Goal: Find specific page/section: Find specific page/section

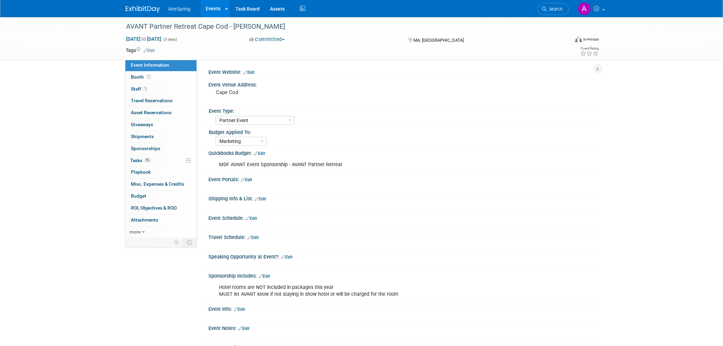
select select "Partner Event"
select select "Marketing"
click at [68, 87] on div "AVANT Partner Retreat Cape Cod - Beavers Oct 8, 2025 to Oct 10, 2025 (3 days) O…" at bounding box center [361, 209] width 723 height 384
click at [69, 108] on div "AVANT Partner Retreat Cape Cod - Beavers Oct 8, 2025 to Oct 10, 2025 (3 days) O…" at bounding box center [361, 209] width 723 height 384
click at [99, 158] on div "AVANT Partner Retreat Cape Cod - Beavers Oct 8, 2025 to Oct 10, 2025 (3 days) O…" at bounding box center [361, 209] width 723 height 384
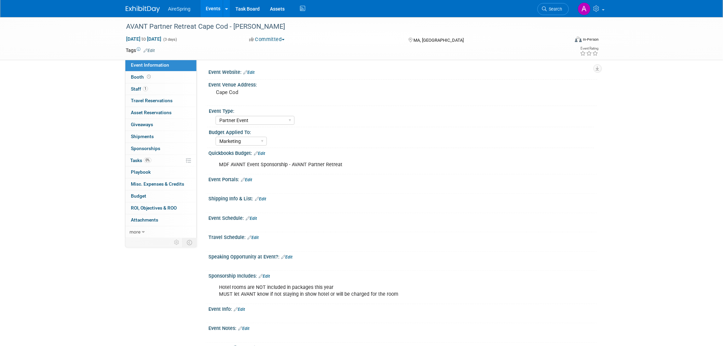
click at [82, 129] on div "AVANT Partner Retreat Cape Cod - Beavers Oct 8, 2025 to Oct 10, 2025 (3 days) O…" at bounding box center [361, 209] width 723 height 384
click at [86, 125] on div "AVANT Partner Retreat Cape Cod - Beavers Oct 8, 2025 to Oct 10, 2025 (3 days) O…" at bounding box center [361, 209] width 723 height 384
click at [70, 76] on div "AVANT Partner Retreat Cape Cod - Beavers Oct 8, 2025 to Oct 10, 2025 (3 days) O…" at bounding box center [361, 209] width 723 height 384
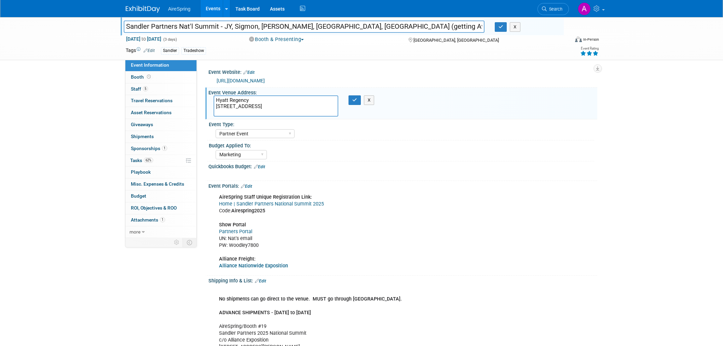
select select "Partner Event"
select select "Marketing"
click at [415, 138] on div "Event Type: AireSpring Event AireSpring Internal Partner Event Training Tradesh…" at bounding box center [400, 129] width 387 height 21
click at [559, 132] on div "AireSpring Event AireSpring Internal Partner Event Training Tradeshow - Exhibit…" at bounding box center [405, 132] width 379 height 11
drag, startPoint x: 532, startPoint y: 162, endPoint x: 503, endPoint y: 161, distance: 29.4
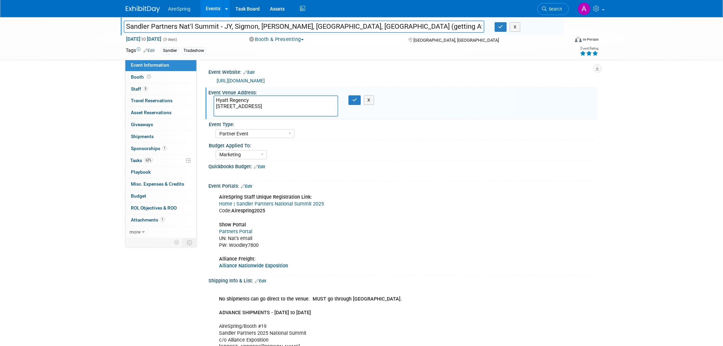
click at [532, 162] on div "Quickbooks Budget: Edit" at bounding box center [402, 165] width 389 height 9
click at [370, 101] on button "X" at bounding box center [369, 100] width 11 height 10
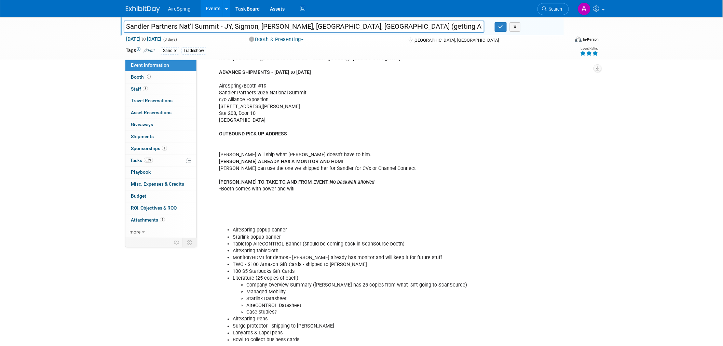
scroll to position [380, 0]
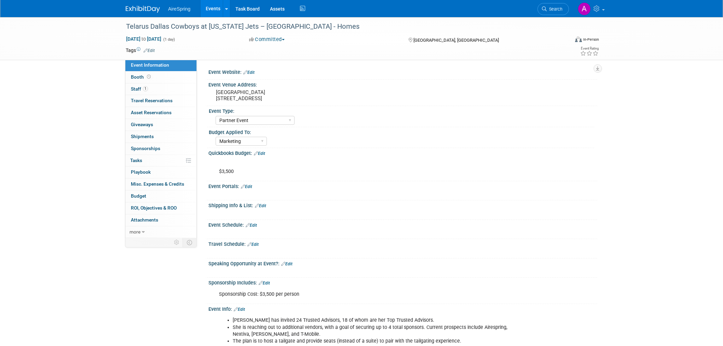
select select "Partner Event"
select select "Marketing"
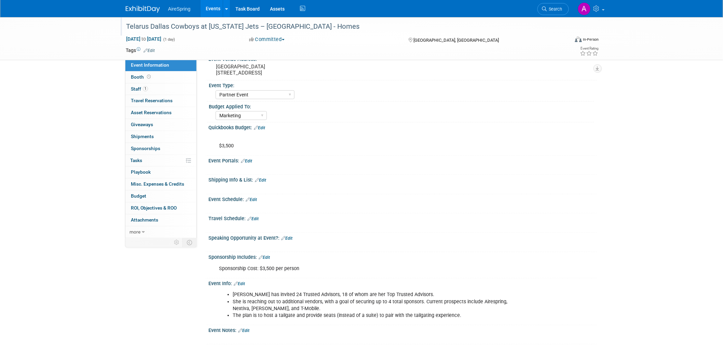
click at [326, 27] on div "Telarus Dallas Cowboys at [US_STATE] Jets – [GEOGRAPHIC_DATA] - Homes" at bounding box center [341, 27] width 435 height 12
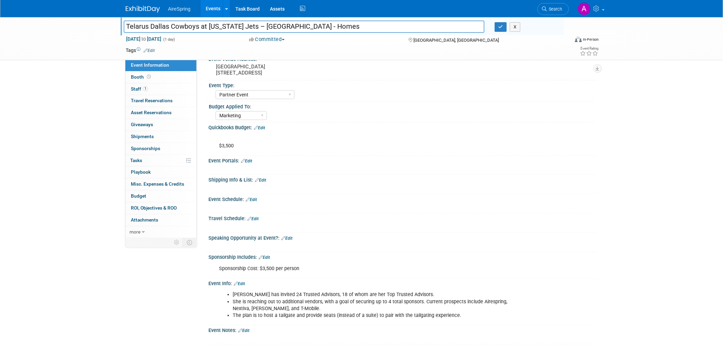
drag, startPoint x: 310, startPoint y: 25, endPoint x: 119, endPoint y: 29, distance: 191.4
click at [119, 29] on div "Telarus Dallas Cowboys at [US_STATE] Jets – [GEOGRAPHIC_DATA] - Homes" at bounding box center [304, 27] width 371 height 10
drag, startPoint x: 16, startPoint y: 138, endPoint x: 41, endPoint y: 148, distance: 27.5
click at [16, 138] on div "Telarus Dallas Cowboys at New York Jets – MetLife Stadium - Homes Telarus Dalla…" at bounding box center [361, 197] width 723 height 412
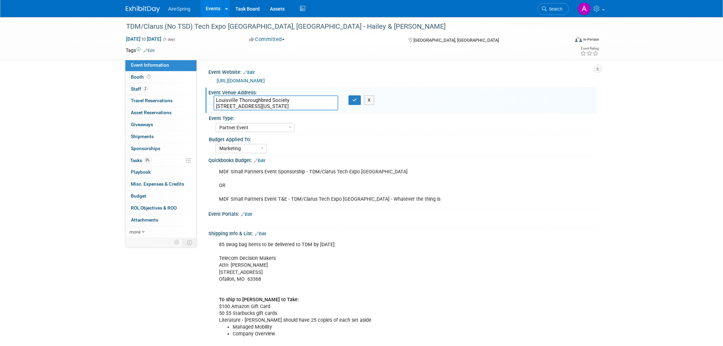
select select "Partner Event"
select select "Marketing"
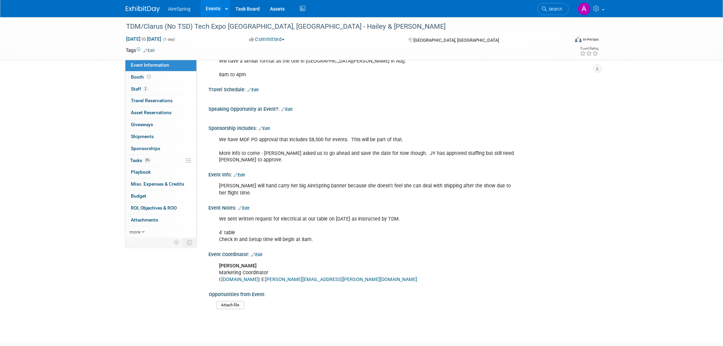
scroll to position [414, 0]
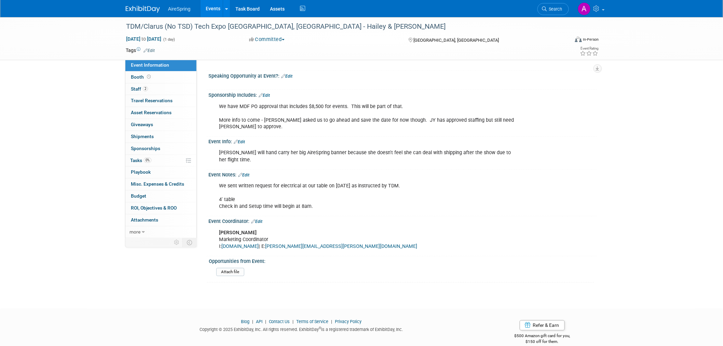
click at [346, 264] on div "Attach file" at bounding box center [404, 272] width 380 height 16
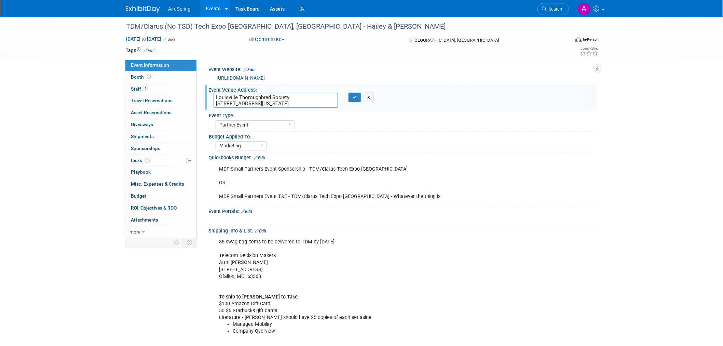
scroll to position [0, 0]
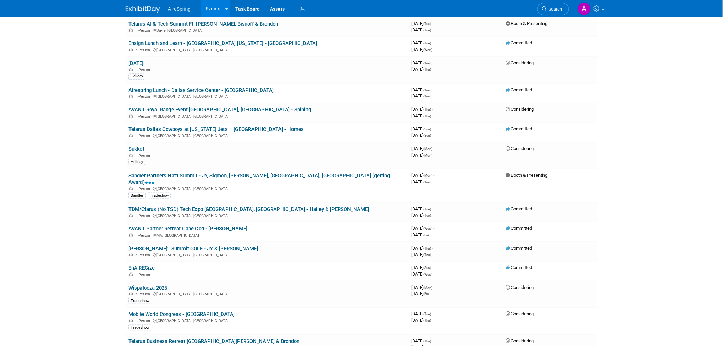
drag, startPoint x: 111, startPoint y: 166, endPoint x: 107, endPoint y: 169, distance: 5.8
drag, startPoint x: 107, startPoint y: 168, endPoint x: 76, endPoint y: 170, distance: 30.8
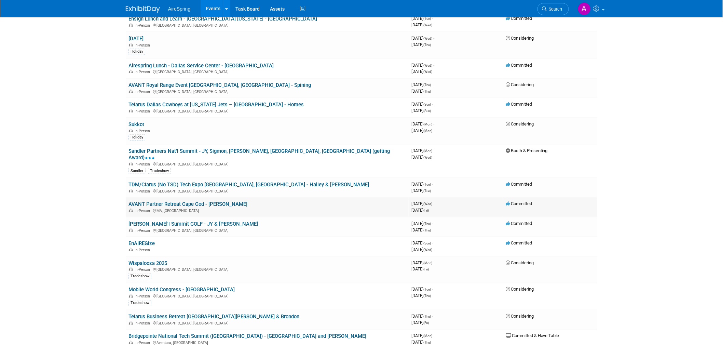
scroll to position [266, 0]
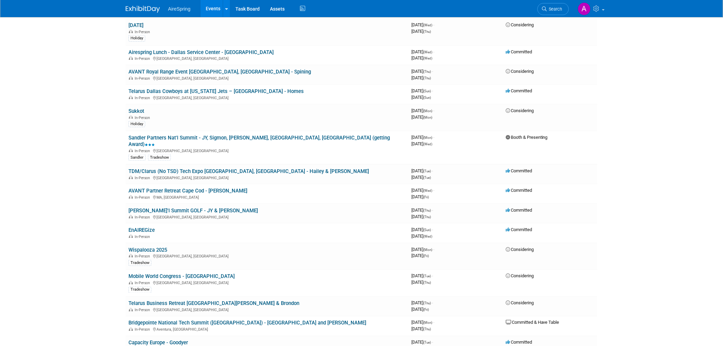
drag, startPoint x: 114, startPoint y: 170, endPoint x: 111, endPoint y: 174, distance: 4.6
drag, startPoint x: 94, startPoint y: 168, endPoint x: 97, endPoint y: 174, distance: 6.6
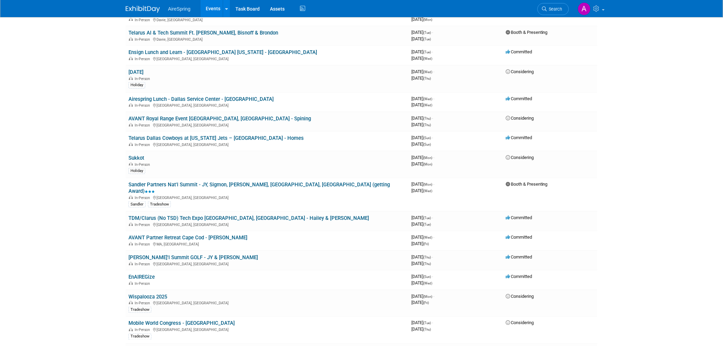
scroll to position [228, 0]
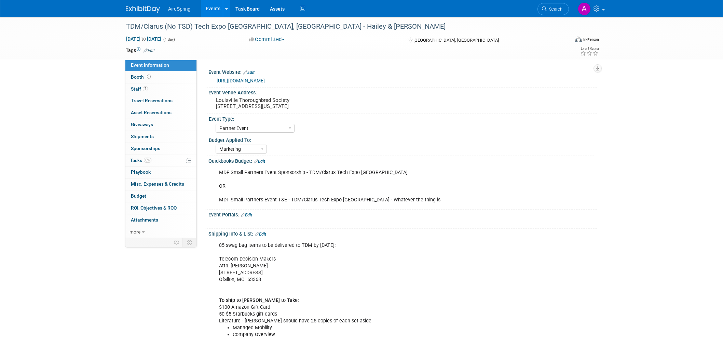
select select "Partner Event"
select select "Marketing"
